Goal: Find specific fact: Find specific fact

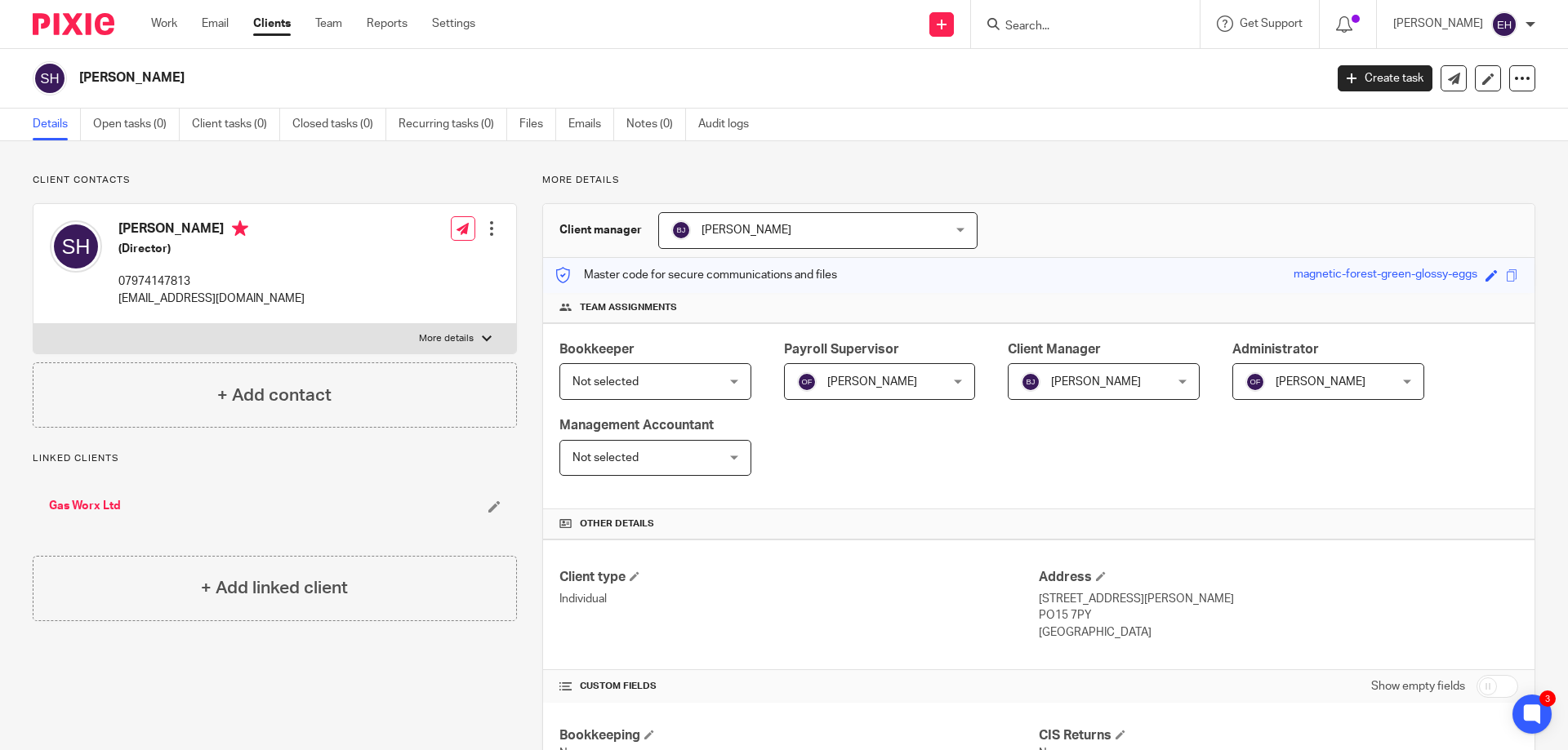
click at [1077, 35] on div at bounding box center [1085, 24] width 228 height 48
click at [1076, 31] on input "Search" at bounding box center [1077, 26] width 147 height 15
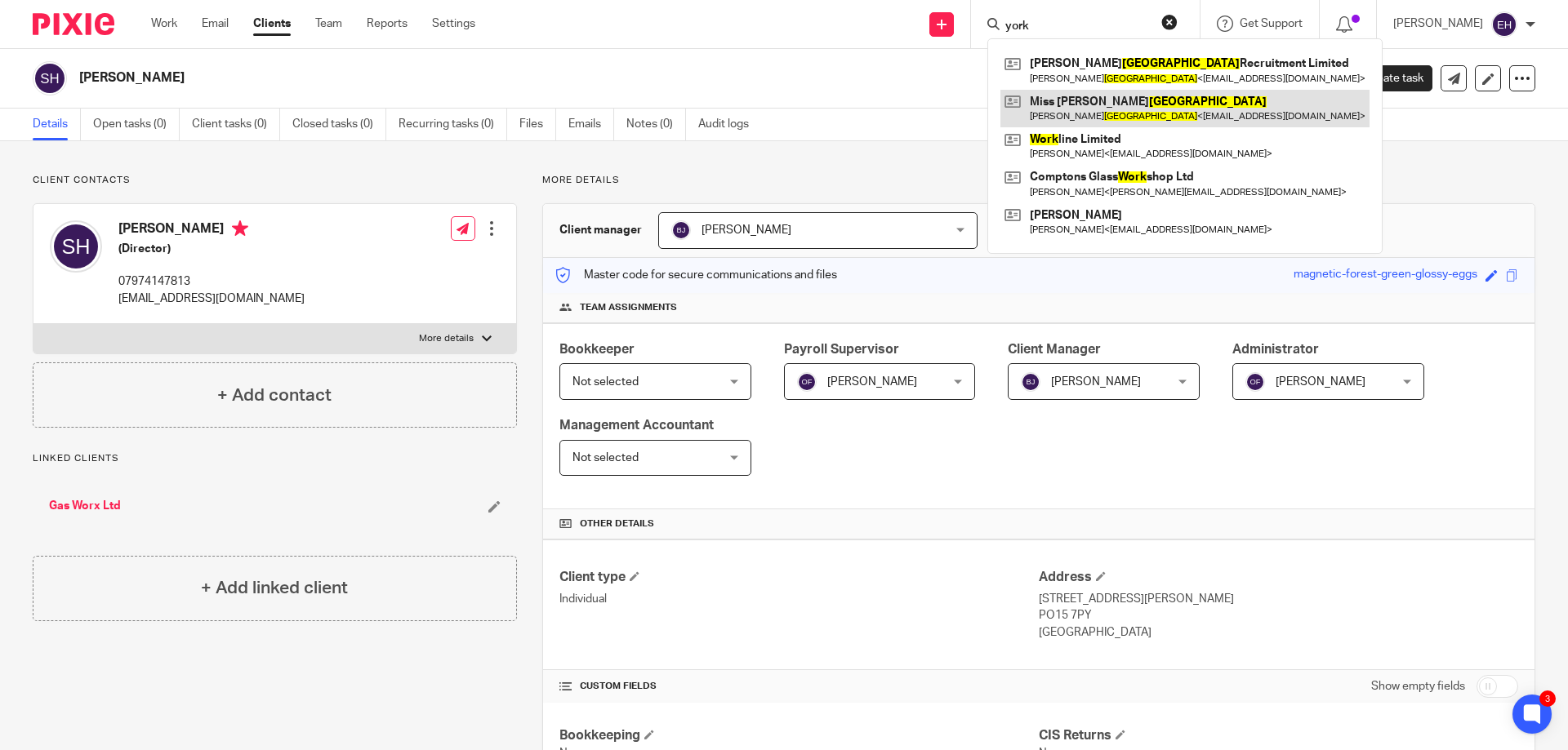
type input "york"
click at [1089, 103] on link at bounding box center [1184, 108] width 369 height 38
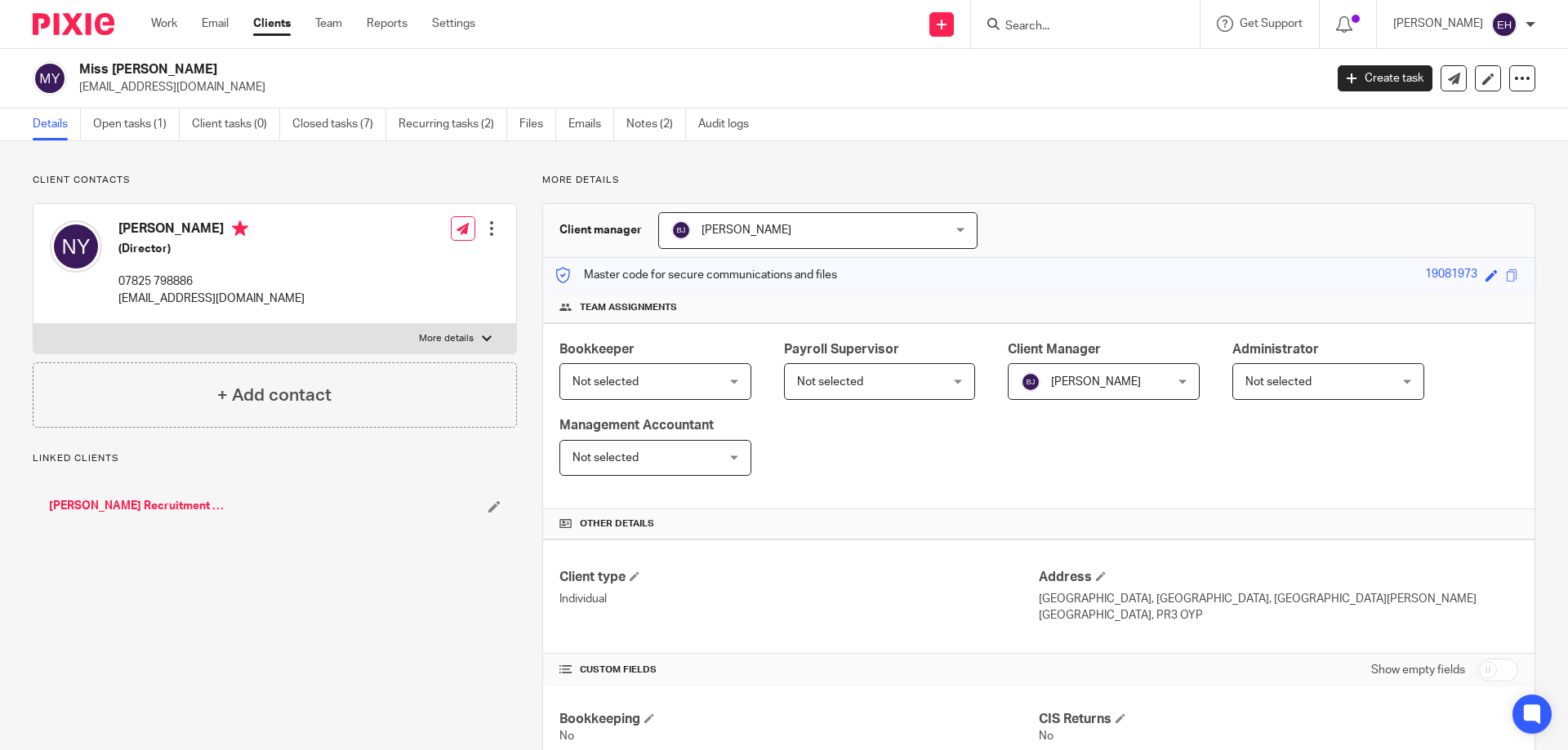
scroll to position [480, 0]
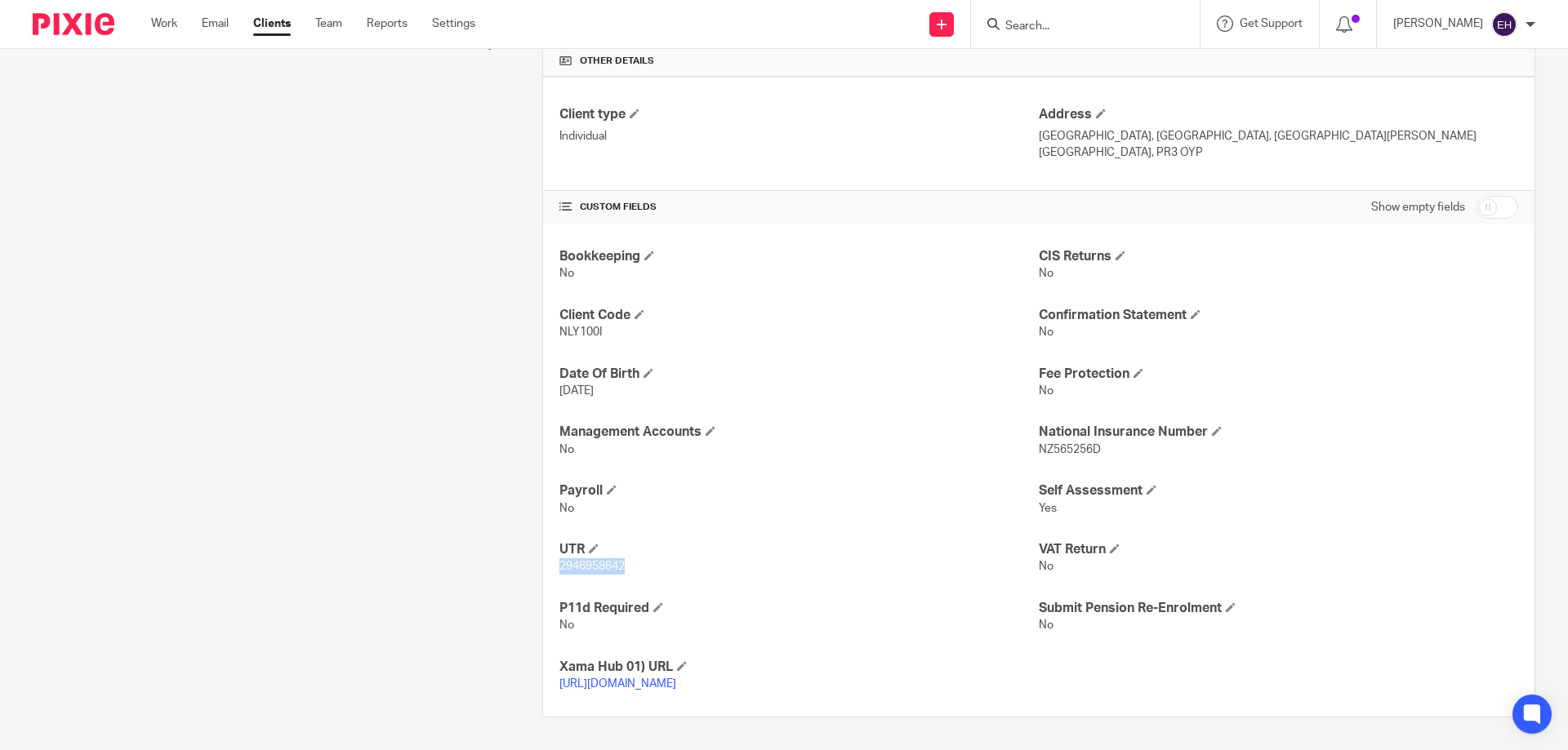
drag, startPoint x: 556, startPoint y: 549, endPoint x: 619, endPoint y: 546, distance: 63.1
click at [619, 561] on span "2946958642" at bounding box center [591, 567] width 65 height 12
copy span "2946958642"
